Goal: Task Accomplishment & Management: Complete application form

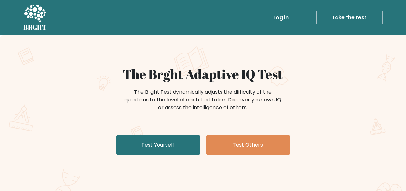
click at [286, 14] on link "Log in" at bounding box center [281, 17] width 21 height 13
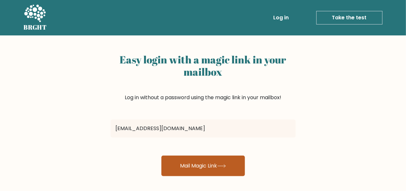
type input "[EMAIL_ADDRESS][DOMAIN_NAME]"
click at [210, 167] on button "Mail Magic Link" at bounding box center [203, 165] width 84 height 21
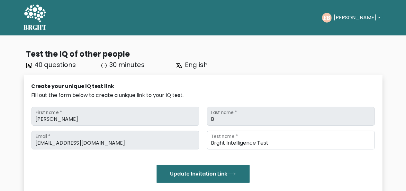
click at [355, 19] on button "[PERSON_NAME]" at bounding box center [357, 18] width 51 height 8
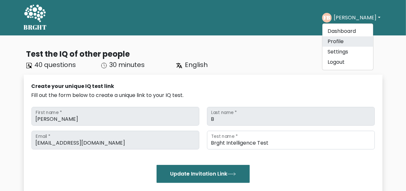
click at [348, 45] on link "Profile" at bounding box center [348, 41] width 51 height 10
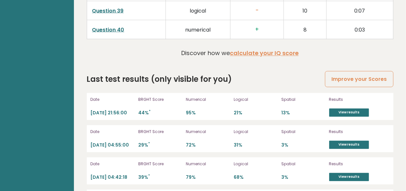
scroll to position [1809, 0]
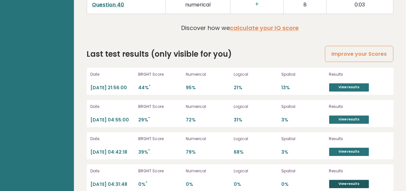
click at [353, 180] on link "View results" at bounding box center [349, 184] width 40 height 8
click at [354, 148] on link "View results" at bounding box center [349, 152] width 40 height 8
click at [345, 115] on link "View results" at bounding box center [349, 119] width 40 height 8
click at [359, 83] on link "View results" at bounding box center [349, 87] width 40 height 8
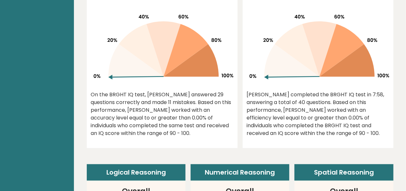
scroll to position [0, 0]
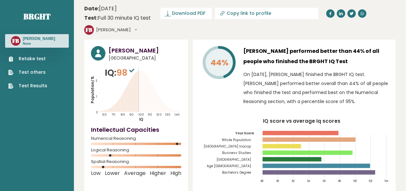
click at [37, 60] on link "Retake test" at bounding box center [27, 58] width 39 height 7
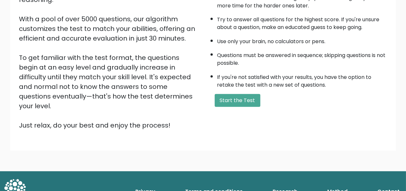
scroll to position [104, 0]
click at [237, 99] on button "Start the Test" at bounding box center [238, 100] width 46 height 13
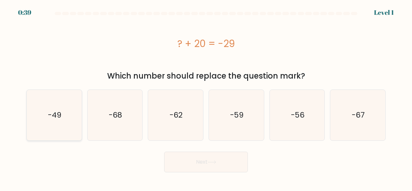
click at [43, 119] on icon "-49" at bounding box center [54, 115] width 51 height 51
click at [206, 97] on input "a. -49" at bounding box center [206, 97] width 0 height 2
radio input "true"
click at [180, 158] on button "Next" at bounding box center [206, 162] width 84 height 21
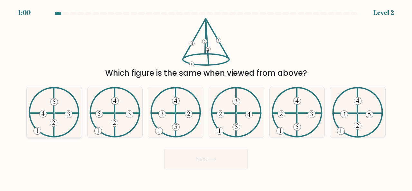
click at [51, 113] on 612 at bounding box center [41, 113] width 24 height 0
click at [206, 97] on input "a." at bounding box center [206, 97] width 0 height 2
radio input "true"
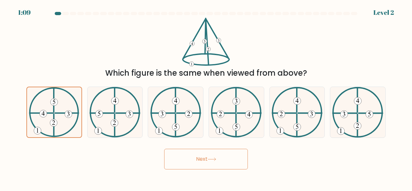
click at [199, 151] on button "Next" at bounding box center [206, 159] width 84 height 21
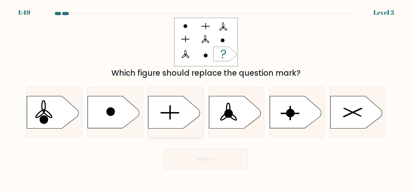
click at [192, 111] on icon at bounding box center [173, 112] width 51 height 32
click at [206, 97] on input "c." at bounding box center [206, 97] width 0 height 2
radio input "true"
click at [231, 158] on button "Next" at bounding box center [206, 159] width 84 height 21
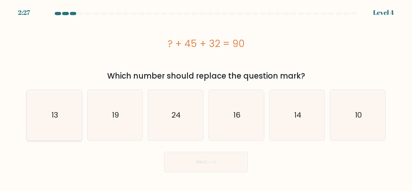
click at [59, 117] on icon "13" at bounding box center [54, 115] width 51 height 51
click at [206, 97] on input "a. 13" at bounding box center [206, 97] width 0 height 2
radio input "true"
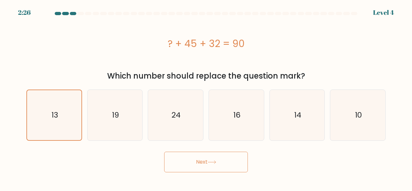
click at [198, 163] on button "Next" at bounding box center [206, 162] width 84 height 21
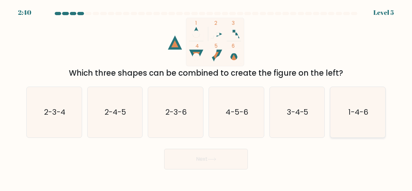
click at [357, 124] on icon "1-4-6" at bounding box center [357, 112] width 51 height 51
click at [206, 97] on input "f. 1-4-6" at bounding box center [206, 97] width 0 height 2
radio input "true"
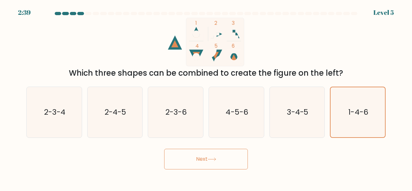
click at [234, 154] on button "Next" at bounding box center [206, 159] width 84 height 21
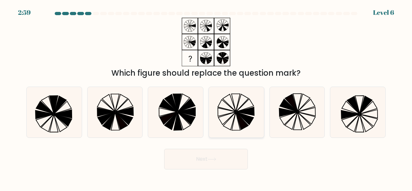
click at [235, 124] on icon at bounding box center [236, 112] width 51 height 51
click at [206, 97] on input "d." at bounding box center [206, 97] width 0 height 2
radio input "true"
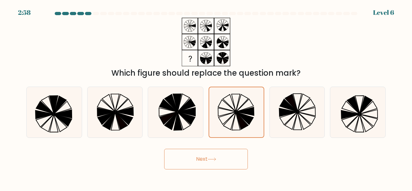
click at [227, 156] on button "Next" at bounding box center [206, 159] width 84 height 21
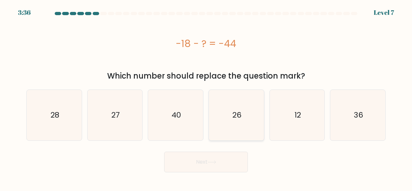
click at [234, 123] on icon "26" at bounding box center [236, 115] width 51 height 51
click at [206, 97] on input "d. 26" at bounding box center [206, 97] width 0 height 2
radio input "true"
click at [234, 164] on button "Next" at bounding box center [206, 162] width 84 height 21
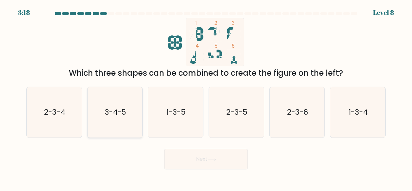
click at [127, 116] on icon "3-4-5" at bounding box center [115, 112] width 51 height 51
click at [206, 97] on input "b. 3-4-5" at bounding box center [206, 97] width 0 height 2
radio input "true"
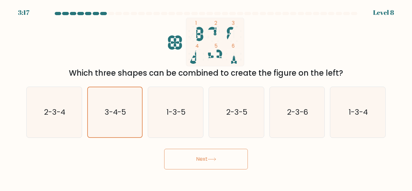
click at [202, 169] on body "3:17 Level 8" at bounding box center [206, 95] width 412 height 191
click at [210, 161] on button "Next" at bounding box center [206, 159] width 84 height 21
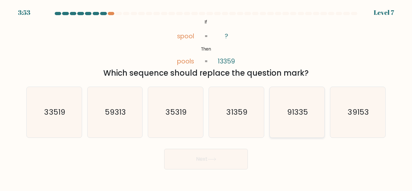
click at [299, 124] on icon "91335" at bounding box center [297, 112] width 51 height 51
click at [206, 97] on input "e. 91335" at bounding box center [206, 97] width 0 height 2
radio input "true"
click at [226, 170] on body "3:53 Level 7 If" at bounding box center [206, 95] width 412 height 191
click at [226, 170] on body "3:52 Level 7 If" at bounding box center [206, 95] width 412 height 191
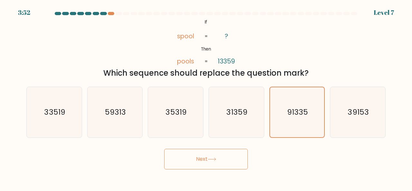
click at [234, 164] on button "Next" at bounding box center [206, 159] width 84 height 21
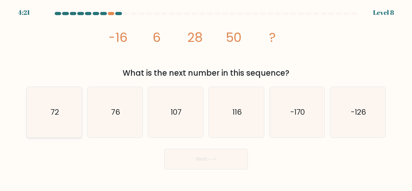
click at [76, 106] on icon "72" at bounding box center [54, 112] width 51 height 51
click at [206, 97] on input "a. 72" at bounding box center [206, 97] width 0 height 2
radio input "true"
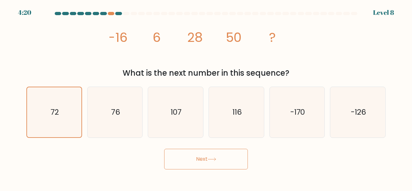
click at [194, 158] on button "Next" at bounding box center [206, 159] width 84 height 21
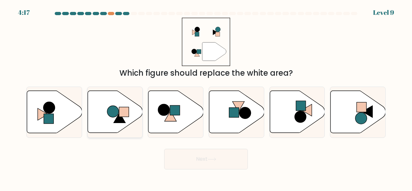
click at [120, 109] on rect at bounding box center [124, 112] width 10 height 10
click at [206, 97] on input "b." at bounding box center [206, 97] width 0 height 2
radio input "true"
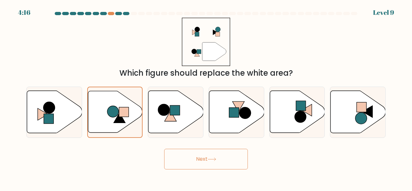
click at [196, 155] on button "Next" at bounding box center [206, 159] width 84 height 21
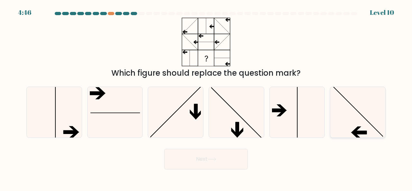
click at [347, 125] on icon at bounding box center [357, 112] width 51 height 51
click at [206, 97] on input "f." at bounding box center [206, 97] width 0 height 2
radio input "true"
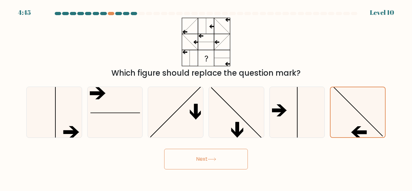
click at [232, 158] on button "Next" at bounding box center [206, 159] width 84 height 21
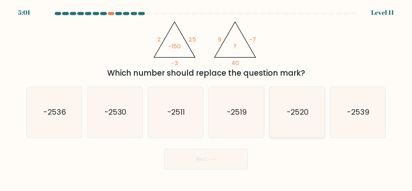
click at [283, 124] on icon "-2520" at bounding box center [297, 112] width 51 height 51
click at [206, 97] on input "e. -2520" at bounding box center [206, 97] width 0 height 2
radio input "true"
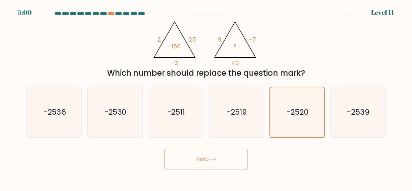
click at [233, 156] on button "Next" at bounding box center [206, 159] width 84 height 21
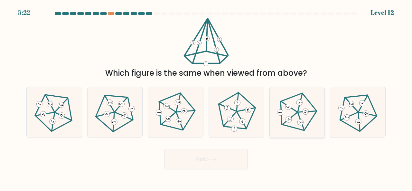
click at [290, 115] on icon at bounding box center [297, 112] width 40 height 40
click at [206, 97] on input "e." at bounding box center [206, 97] width 0 height 2
radio input "true"
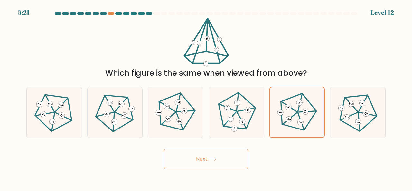
click at [237, 156] on button "Next" at bounding box center [206, 159] width 84 height 21
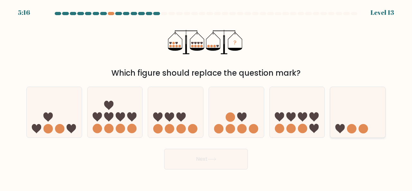
click at [332, 117] on icon at bounding box center [357, 111] width 55 height 45
click at [206, 97] on input "f." at bounding box center [206, 97] width 0 height 2
radio input "true"
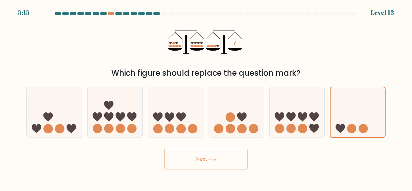
click at [236, 157] on button "Next" at bounding box center [206, 159] width 84 height 21
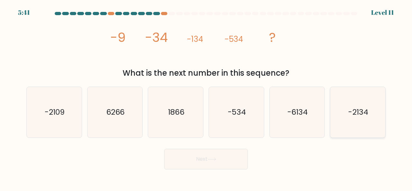
click at [339, 117] on icon "-2134" at bounding box center [357, 112] width 51 height 51
click at [206, 97] on input "f. -2134" at bounding box center [206, 97] width 0 height 2
radio input "true"
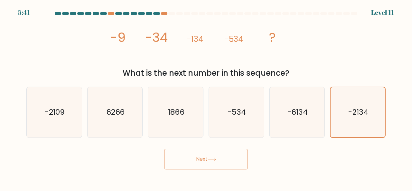
click at [238, 157] on button "Next" at bounding box center [206, 159] width 84 height 21
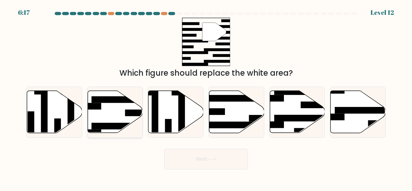
click at [118, 109] on icon at bounding box center [115, 112] width 55 height 42
click at [206, 97] on input "b." at bounding box center [206, 97] width 0 height 2
radio input "true"
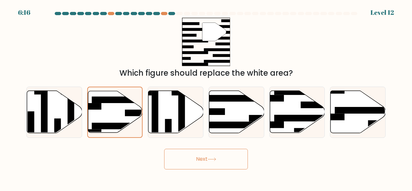
click at [193, 163] on button "Next" at bounding box center [206, 159] width 84 height 21
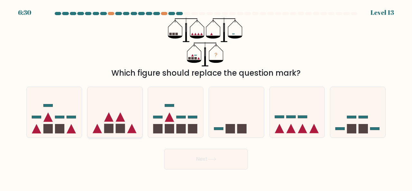
click at [130, 122] on icon at bounding box center [115, 111] width 55 height 45
click at [206, 97] on input "b." at bounding box center [206, 97] width 0 height 2
radio input "true"
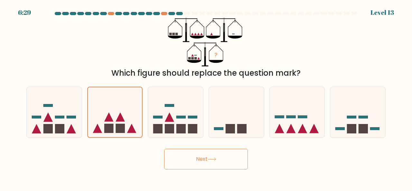
click at [198, 160] on button "Next" at bounding box center [206, 159] width 84 height 21
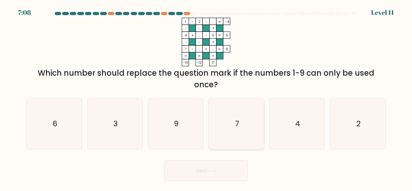
click at [248, 133] on icon "7" at bounding box center [236, 123] width 51 height 51
click at [206, 97] on input "d. 7" at bounding box center [206, 97] width 0 height 2
radio input "true"
click at [226, 174] on button "Next" at bounding box center [206, 170] width 84 height 21
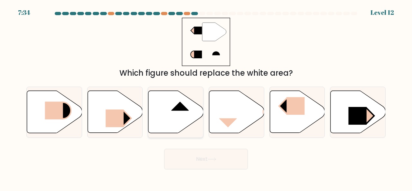
click at [152, 120] on icon at bounding box center [175, 112] width 55 height 42
click at [206, 97] on input "c." at bounding box center [206, 97] width 0 height 2
radio input "true"
click at [202, 158] on button "Next" at bounding box center [206, 159] width 84 height 21
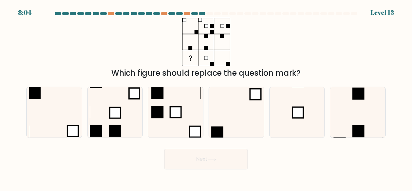
click at [241, 136] on icon at bounding box center [236, 112] width 51 height 51
click at [206, 97] on input "d." at bounding box center [206, 97] width 0 height 2
radio input "true"
click at [228, 160] on button "Next" at bounding box center [206, 159] width 84 height 21
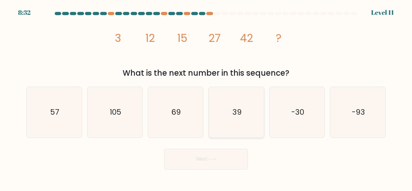
click at [210, 105] on div "39" at bounding box center [236, 112] width 56 height 51
click at [206, 97] on input "d. 39" at bounding box center [206, 97] width 0 height 2
radio input "true"
click at [162, 108] on icon "69" at bounding box center [175, 112] width 51 height 51
click at [206, 97] on input "c. 69" at bounding box center [206, 97] width 0 height 2
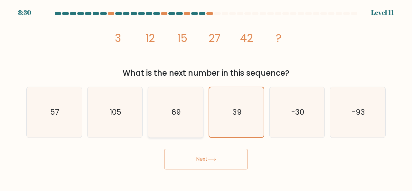
radio input "true"
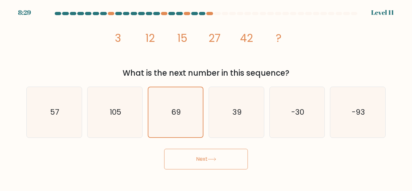
click at [192, 149] on button "Next" at bounding box center [206, 159] width 84 height 21
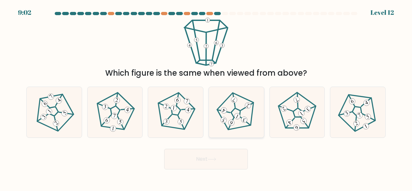
click at [236, 122] on icon at bounding box center [236, 112] width 40 height 40
click at [206, 97] on input "d." at bounding box center [206, 97] width 0 height 2
radio input "true"
click at [229, 155] on button "Next" at bounding box center [206, 159] width 84 height 21
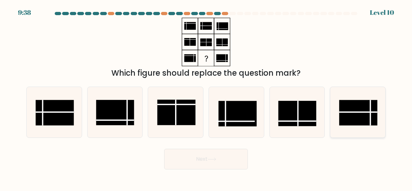
click at [349, 113] on rect at bounding box center [358, 112] width 38 height 25
click at [206, 97] on input "f." at bounding box center [206, 97] width 0 height 2
radio input "true"
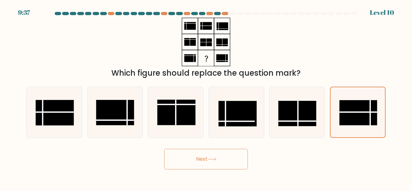
click at [242, 153] on button "Next" at bounding box center [206, 159] width 84 height 21
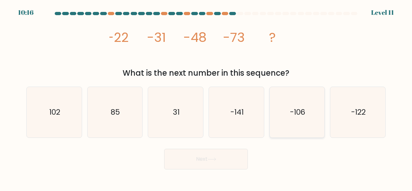
click at [310, 114] on icon "-106" at bounding box center [297, 112] width 51 height 51
click at [206, 97] on input "e. -106" at bounding box center [206, 97] width 0 height 2
radio input "true"
click at [231, 157] on button "Next" at bounding box center [206, 159] width 84 height 21
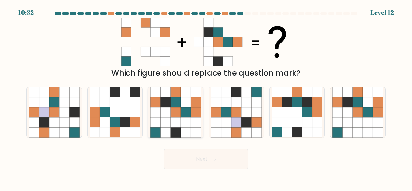
click at [167, 102] on icon at bounding box center [166, 102] width 10 height 10
click at [206, 97] on input "c." at bounding box center [206, 97] width 0 height 2
radio input "true"
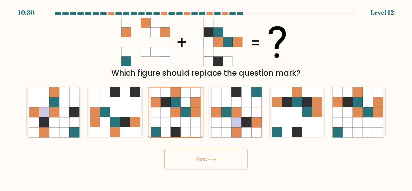
click at [207, 162] on button "Next" at bounding box center [206, 159] width 84 height 21
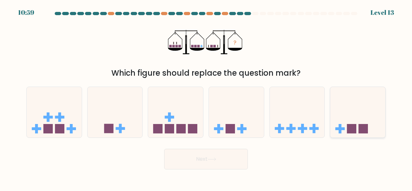
click at [342, 116] on icon at bounding box center [357, 111] width 55 height 45
click at [206, 97] on input "f." at bounding box center [206, 97] width 0 height 2
radio input "true"
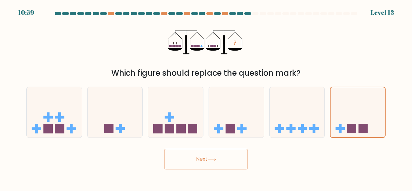
click at [239, 156] on button "Next" at bounding box center [206, 159] width 84 height 21
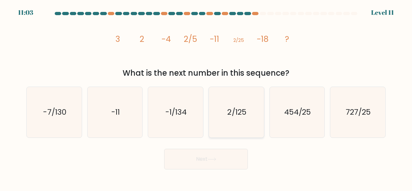
click at [236, 121] on icon "2/125" at bounding box center [236, 112] width 51 height 51
click at [206, 97] on input "d. 2/125" at bounding box center [206, 97] width 0 height 2
radio input "true"
click at [232, 155] on button "Next" at bounding box center [206, 159] width 84 height 21
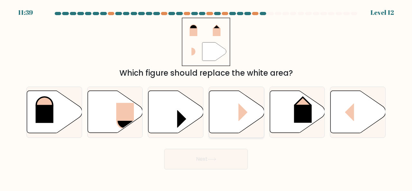
click at [242, 114] on rect at bounding box center [247, 112] width 18 height 18
click at [206, 97] on input "d." at bounding box center [206, 97] width 0 height 2
radio input "true"
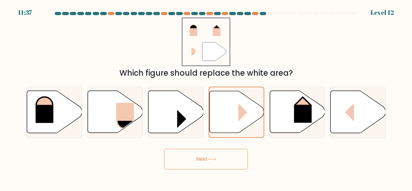
click at [225, 156] on button "Next" at bounding box center [206, 159] width 84 height 21
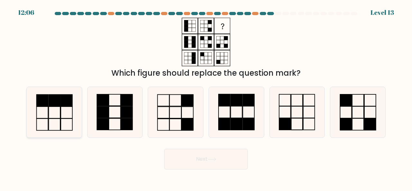
click at [68, 119] on icon at bounding box center [54, 112] width 51 height 51
click at [206, 97] on input "a." at bounding box center [206, 97] width 0 height 2
radio input "true"
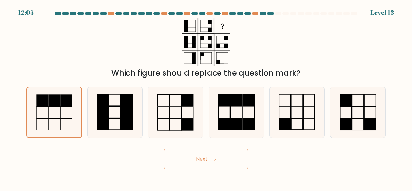
click at [185, 159] on button "Next" at bounding box center [206, 159] width 84 height 21
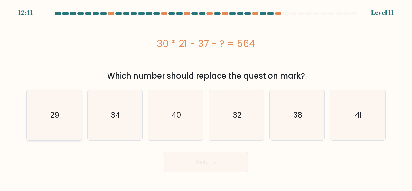
click at [62, 107] on icon "29" at bounding box center [54, 115] width 51 height 51
click at [206, 97] on input "a. 29" at bounding box center [206, 97] width 0 height 2
radio input "true"
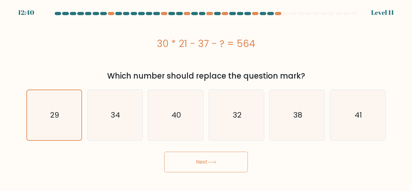
click at [172, 157] on button "Next" at bounding box center [206, 162] width 84 height 21
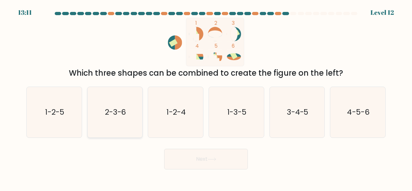
click at [118, 106] on text "2-3-6" at bounding box center [115, 111] width 21 height 11
click at [206, 97] on input "b. 2-3-6" at bounding box center [206, 97] width 0 height 2
radio input "true"
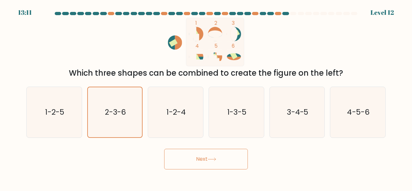
click at [230, 167] on button "Next" at bounding box center [206, 159] width 84 height 21
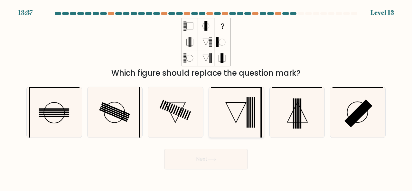
click at [232, 108] on icon at bounding box center [236, 112] width 51 height 51
click at [206, 97] on input "d." at bounding box center [206, 97] width 0 height 2
radio input "true"
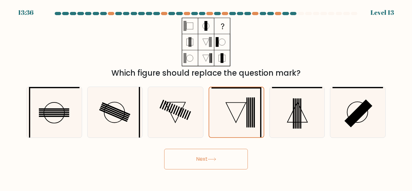
click at [232, 158] on button "Next" at bounding box center [206, 159] width 84 height 21
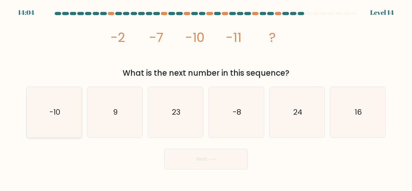
click at [44, 107] on icon "-10" at bounding box center [54, 112] width 51 height 51
click at [206, 97] on input "a. -10" at bounding box center [206, 97] width 0 height 2
radio input "true"
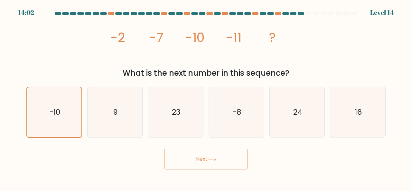
click at [232, 165] on button "Next" at bounding box center [206, 159] width 84 height 21
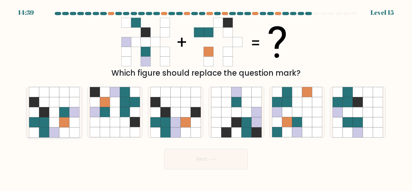
click at [42, 123] on icon at bounding box center [44, 122] width 10 height 10
click at [206, 97] on input "a." at bounding box center [206, 97] width 0 height 2
radio input "true"
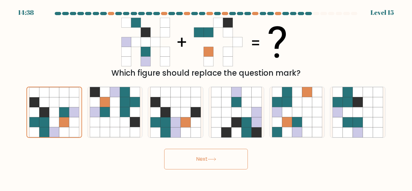
click at [198, 157] on button "Next" at bounding box center [206, 159] width 84 height 21
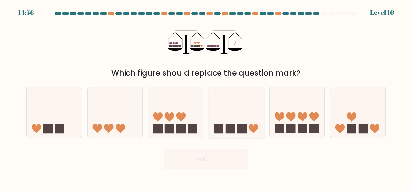
click at [245, 126] on rect at bounding box center [241, 128] width 9 height 9
click at [206, 97] on input "d." at bounding box center [206, 97] width 0 height 2
radio input "true"
click at [231, 152] on button "Next" at bounding box center [206, 159] width 84 height 21
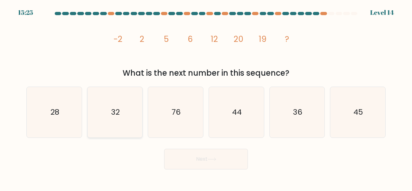
click at [120, 116] on icon "32" at bounding box center [115, 112] width 51 height 51
click at [206, 97] on input "b. 32" at bounding box center [206, 97] width 0 height 2
radio input "true"
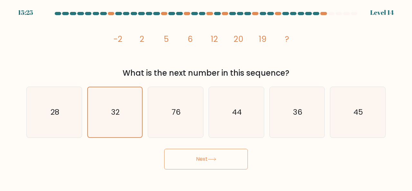
click at [212, 159] on icon at bounding box center [211, 159] width 9 height 4
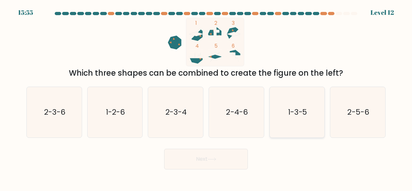
click at [291, 128] on icon "1-3-5" at bounding box center [297, 112] width 51 height 51
click at [206, 97] on input "e. 1-3-5" at bounding box center [206, 97] width 0 height 2
radio input "true"
click at [221, 160] on button "Next" at bounding box center [206, 159] width 84 height 21
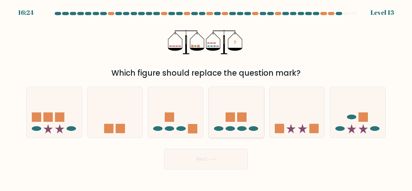
click at [244, 126] on icon at bounding box center [236, 111] width 55 height 45
click at [206, 97] on input "d." at bounding box center [206, 97] width 0 height 2
radio input "true"
click at [235, 156] on button "Next" at bounding box center [206, 159] width 84 height 21
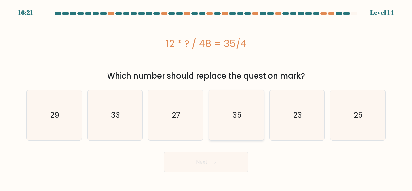
click at [238, 97] on icon "35" at bounding box center [236, 115] width 51 height 51
click at [206, 97] on input "d. 35" at bounding box center [206, 97] width 0 height 2
radio input "true"
click at [221, 158] on button "Next" at bounding box center [206, 162] width 84 height 21
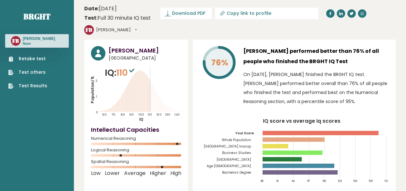
scroll to position [1843, 0]
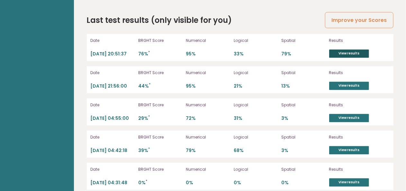
click at [340, 49] on link "View results" at bounding box center [349, 53] width 40 height 8
click at [350, 81] on link "View results" at bounding box center [349, 85] width 40 height 8
click at [354, 114] on link "View results" at bounding box center [349, 118] width 40 height 8
click at [346, 146] on link "View results" at bounding box center [349, 150] width 40 height 8
click at [345, 178] on link "View results" at bounding box center [349, 182] width 40 height 8
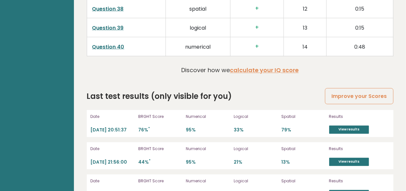
scroll to position [1796, 0]
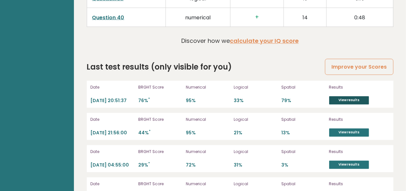
click at [358, 96] on link "View results" at bounding box center [349, 100] width 40 height 8
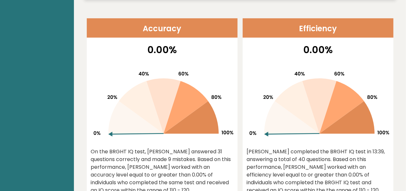
scroll to position [0, 0]
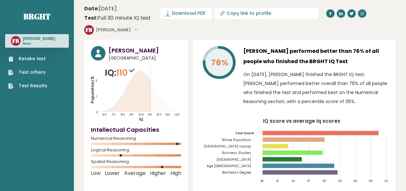
click at [137, 27] on button "[PERSON_NAME]" at bounding box center [116, 30] width 41 height 6
click at [129, 62] on link "Logout" at bounding box center [113, 66] width 33 height 9
